Goal: Information Seeking & Learning: Learn about a topic

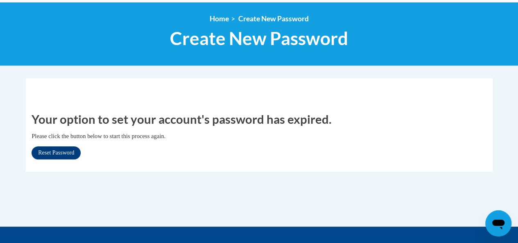
scroll to position [88, 0]
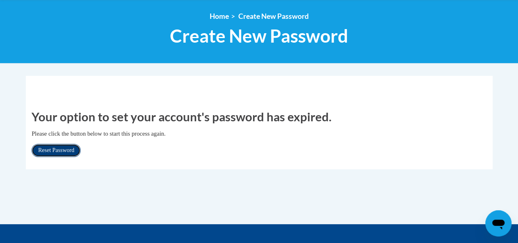
click at [61, 153] on link "Reset Password" at bounding box center [56, 150] width 49 height 13
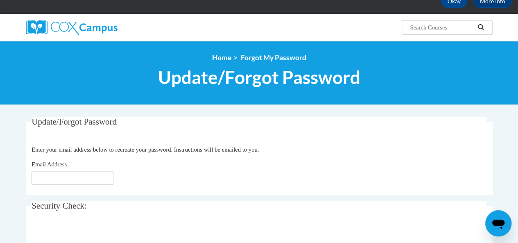
scroll to position [49, 0]
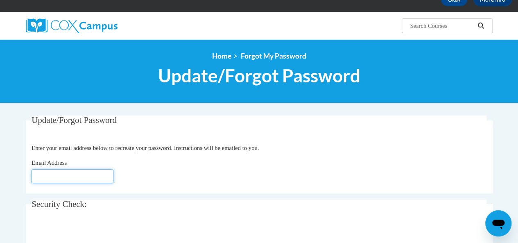
click at [51, 180] on input "Email Address" at bounding box center [73, 176] width 82 height 14
type input "[EMAIL_ADDRESS][DOMAIN_NAME]"
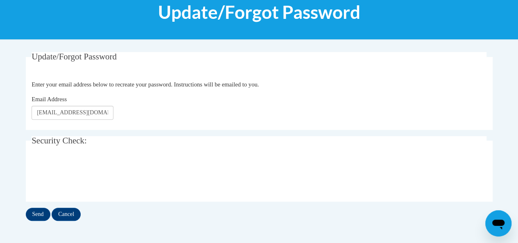
scroll to position [119, 0]
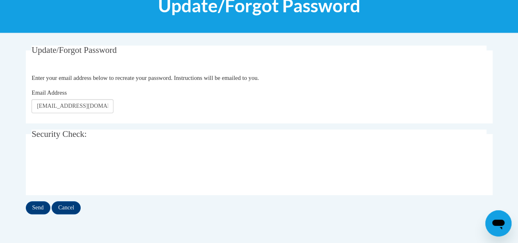
click at [103, 214] on div "Update/Forgot Password Please enter your email address Enter your email address…" at bounding box center [259, 137] width 479 height 185
click at [35, 212] on input "Send" at bounding box center [38, 207] width 25 height 13
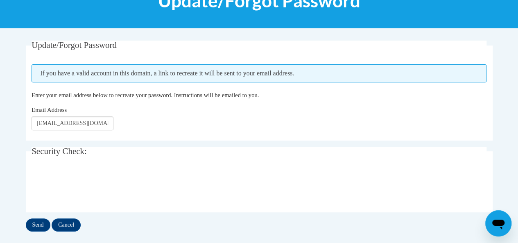
scroll to position [123, 0]
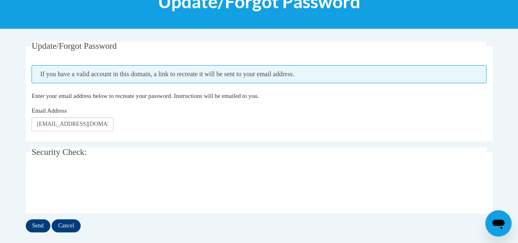
click at [35, 212] on div "Update/Forgot Password Please enter your email address If you have a valid acco…" at bounding box center [259, 136] width 467 height 191
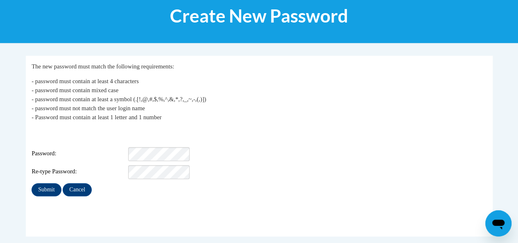
scroll to position [109, 0]
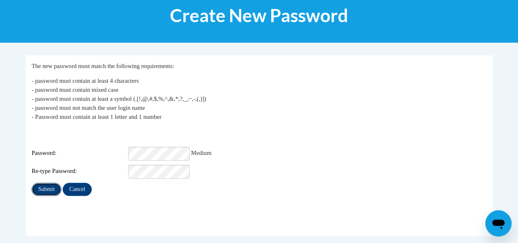
click at [44, 185] on input "Submit" at bounding box center [46, 189] width 29 height 13
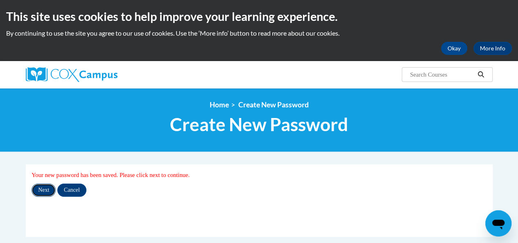
click at [41, 195] on input "Next" at bounding box center [44, 189] width 24 height 13
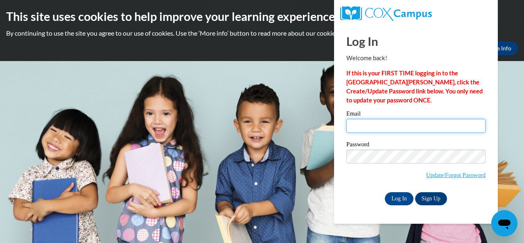
click at [356, 126] on input "Email" at bounding box center [415, 126] width 139 height 14
type input "jrichardson3@bhm.k12.al.us"
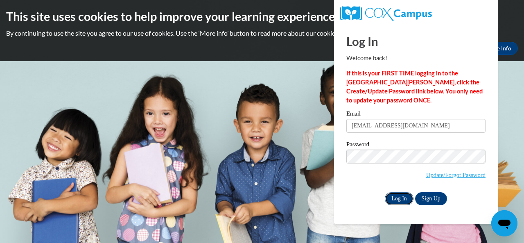
click at [395, 201] on input "Log In" at bounding box center [399, 198] width 29 height 13
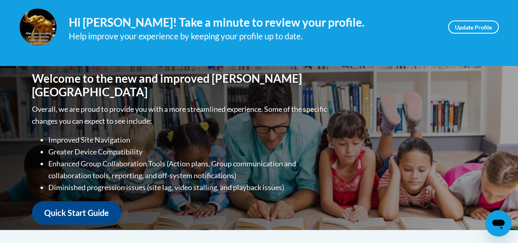
scroll to position [122, 0]
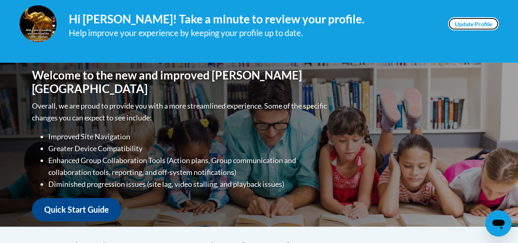
click at [482, 24] on link "Update Profile" at bounding box center [473, 23] width 51 height 13
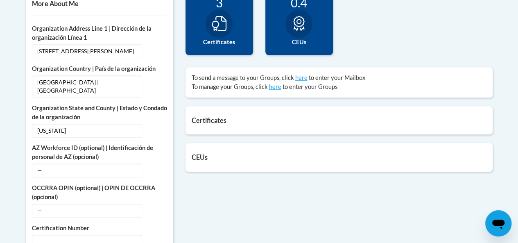
scroll to position [306, 0]
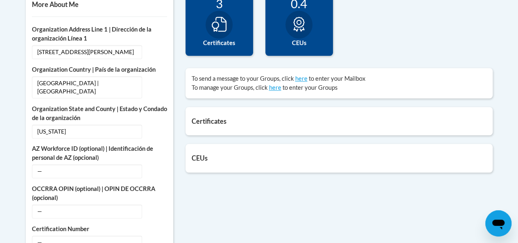
click at [231, 120] on h5 "Certificates" at bounding box center [339, 121] width 295 height 8
click at [203, 126] on div "Certificates List of certificates granted upon completion of activities Support…" at bounding box center [338, 121] width 307 height 28
click at [100, 204] on span "—" at bounding box center [87, 211] width 110 height 14
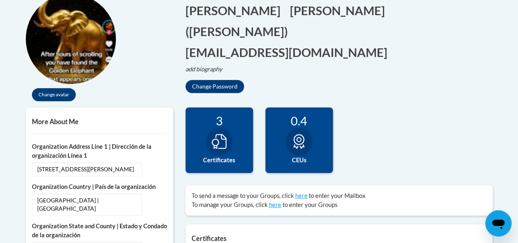
scroll to position [187, 0]
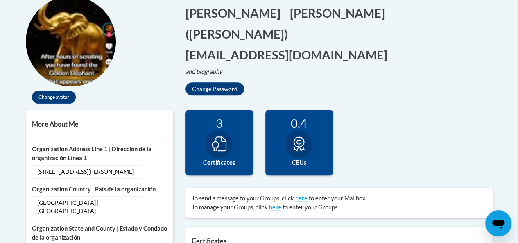
click at [214, 151] on div at bounding box center [218, 144] width 27 height 28
click at [215, 153] on div at bounding box center [218, 144] width 27 height 28
click at [215, 152] on div at bounding box center [218, 144] width 27 height 28
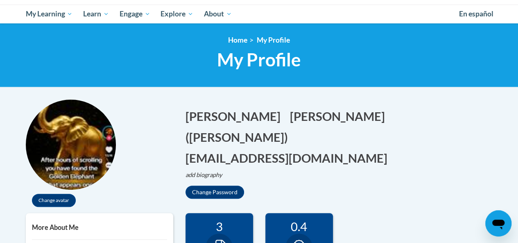
scroll to position [29, 0]
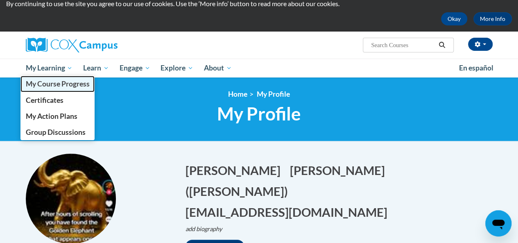
click at [51, 82] on span "My Course Progress" at bounding box center [57, 83] width 64 height 9
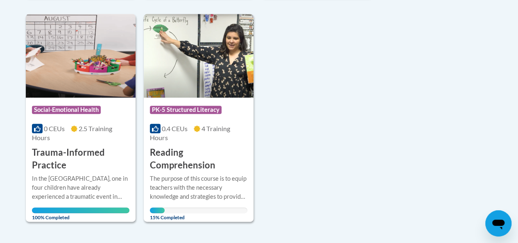
scroll to position [434, 0]
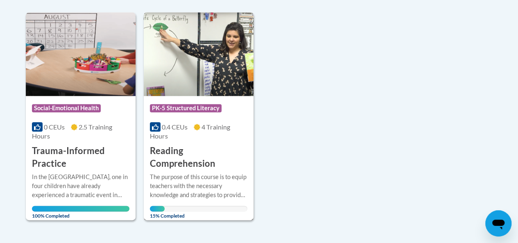
click at [187, 160] on h3 "Reading Comprehension" at bounding box center [198, 156] width 97 height 25
